Goal: Information Seeking & Learning: Learn about a topic

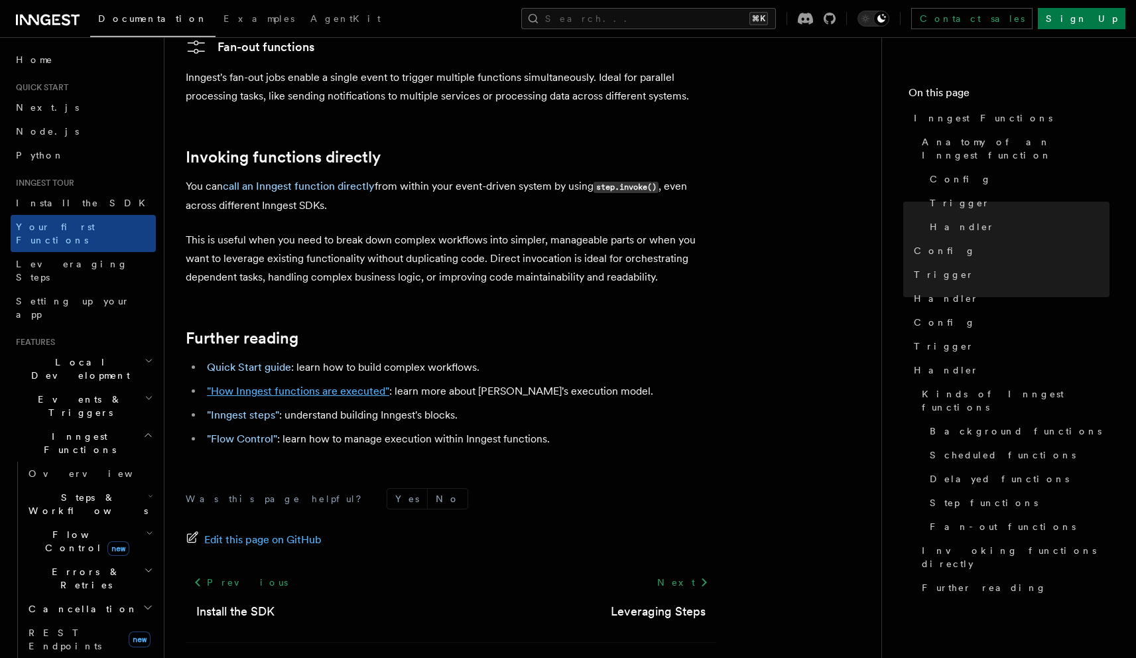
click at [240, 385] on link ""How Inngest functions are executed"" at bounding box center [298, 391] width 182 height 13
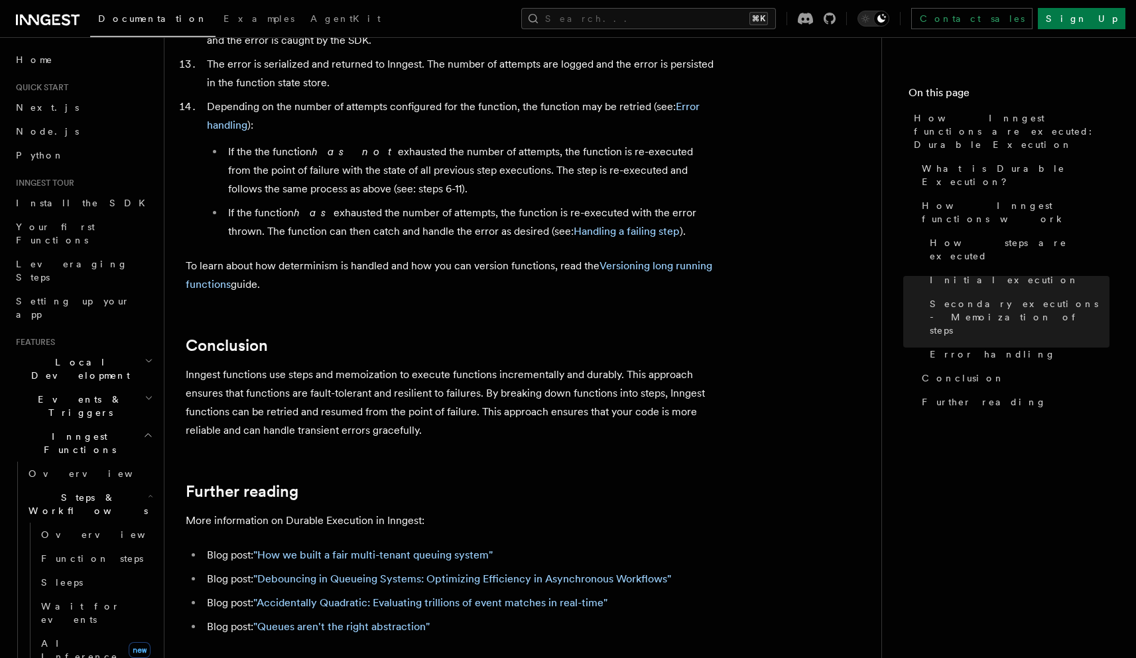
scroll to position [2305, 0]
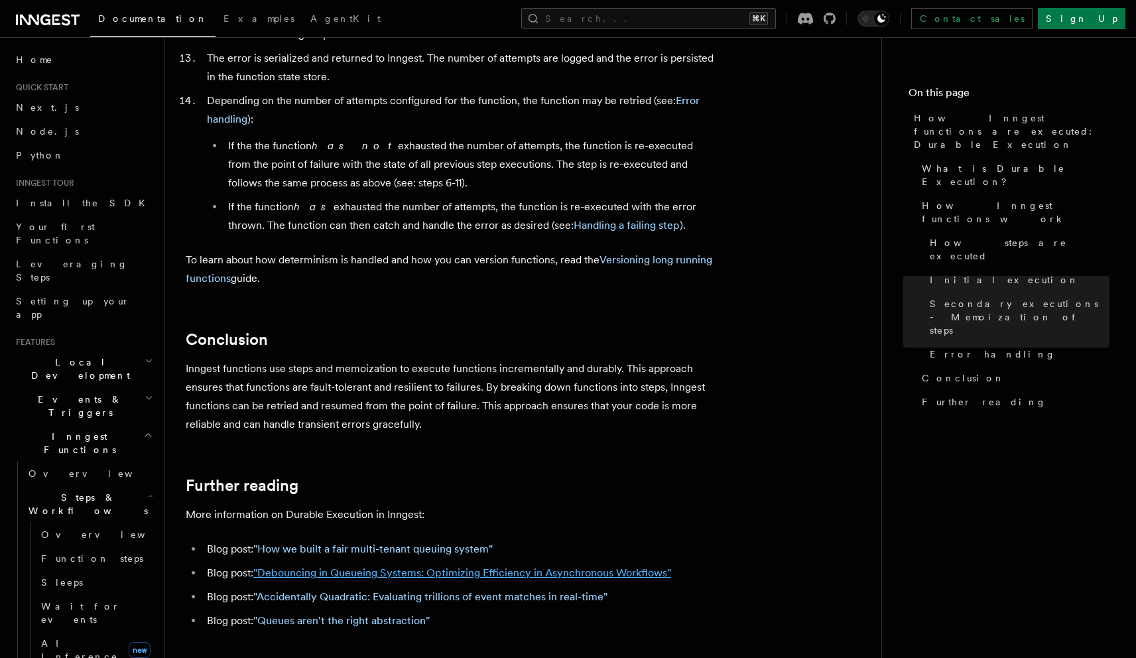
click at [376, 566] on link ""Debouncing in Queueing Systems: Optimizing Efficiency in Asynchronous Workflow…" at bounding box center [462, 572] width 418 height 13
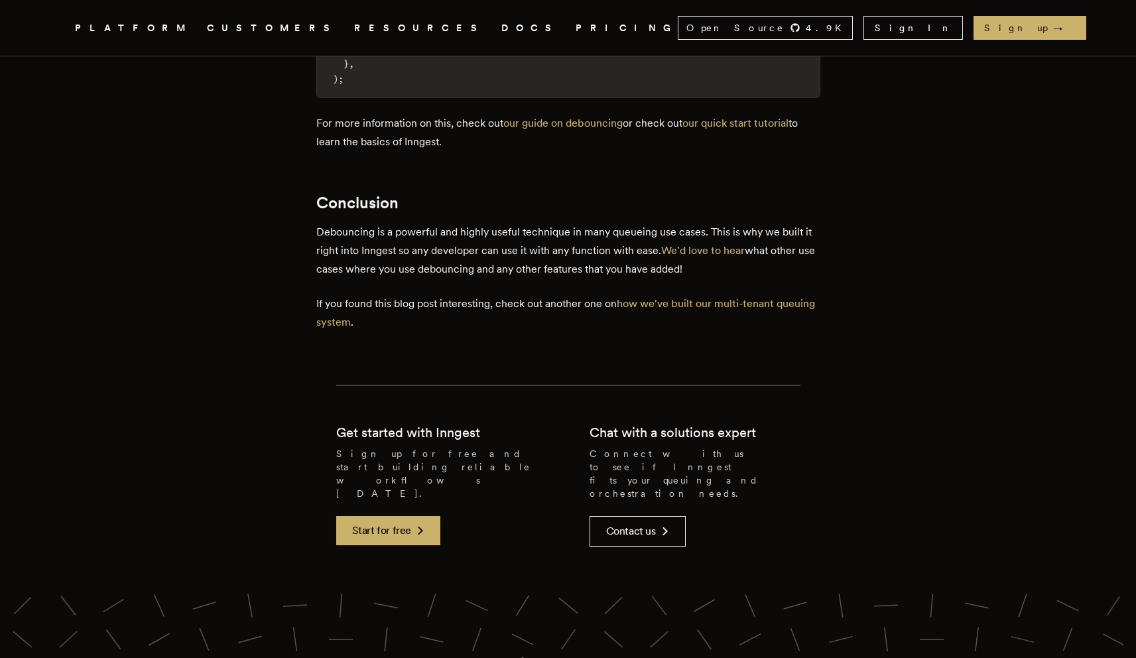
scroll to position [4335, 0]
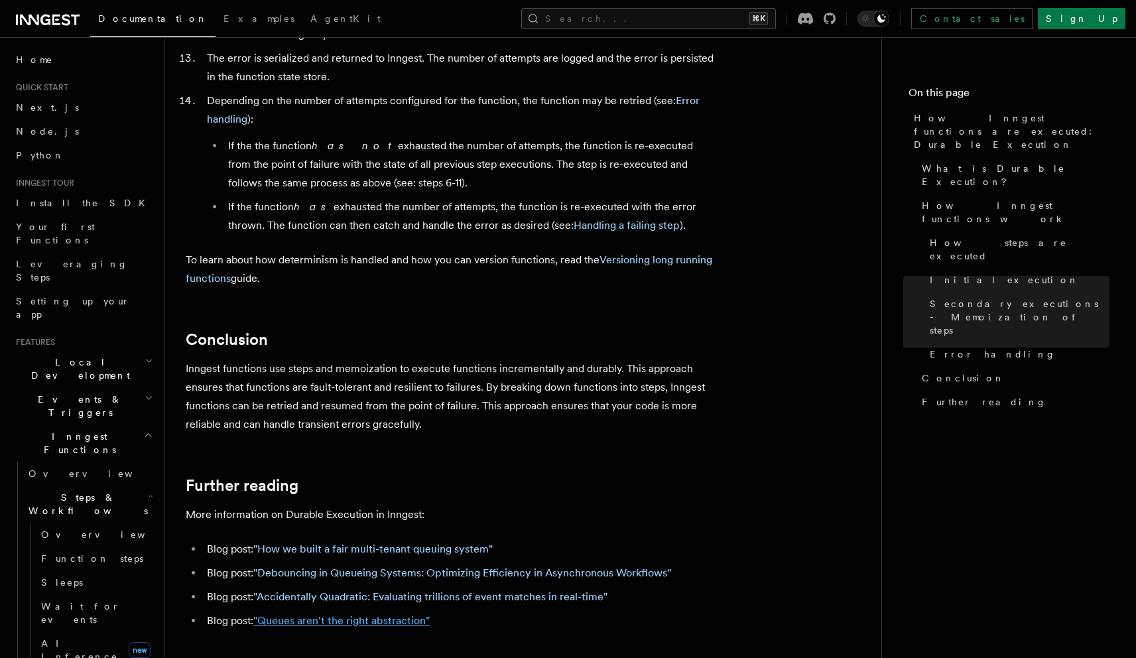
click at [322, 614] on link ""Queues aren't the right abstraction"" at bounding box center [341, 620] width 176 height 13
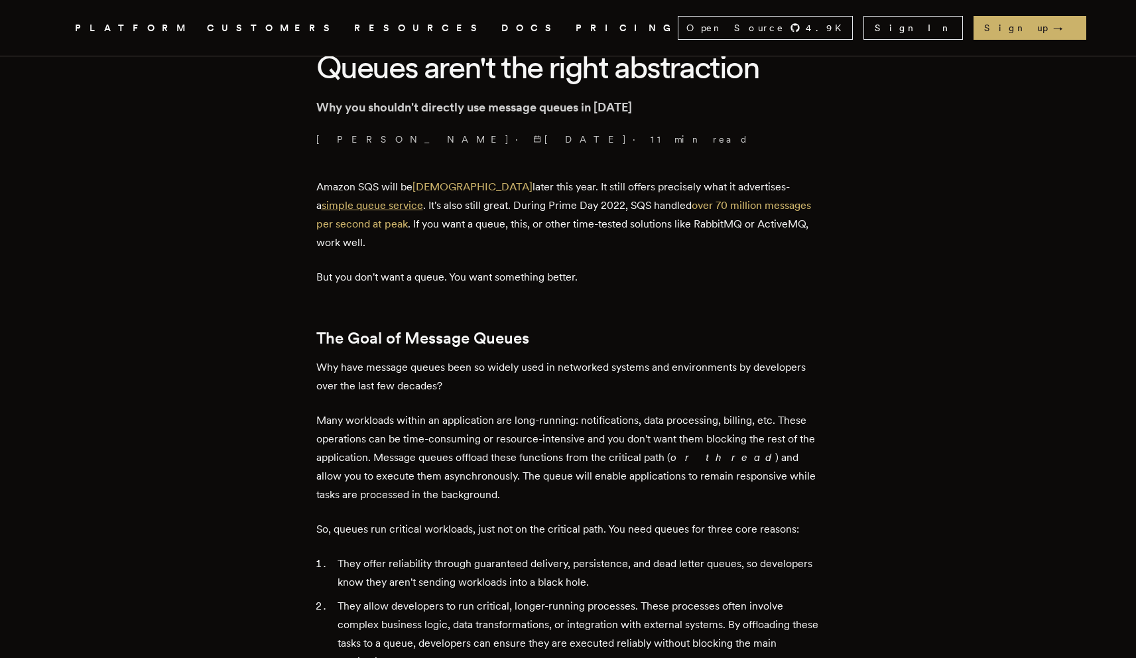
scroll to position [395, 0]
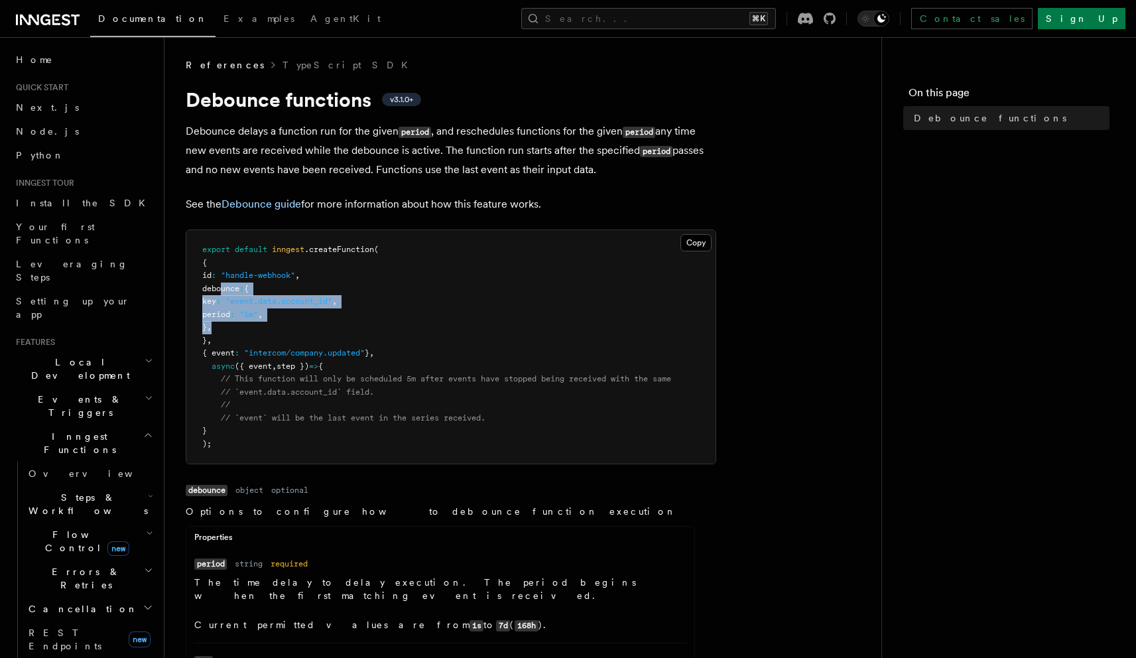
drag, startPoint x: 219, startPoint y: 290, endPoint x: 251, endPoint y: 327, distance: 49.3
click at [251, 327] on pre "export default inngest .createFunction ( { id : "handle-webhook" , debounce : {…" at bounding box center [450, 346] width 529 height 233
copy code "debounce : { key : "event.data.account_id" , period : "5m" , } ,"
